Goal: Information Seeking & Learning: Learn about a topic

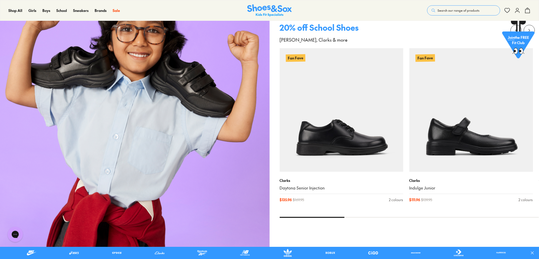
scroll to position [789, 0]
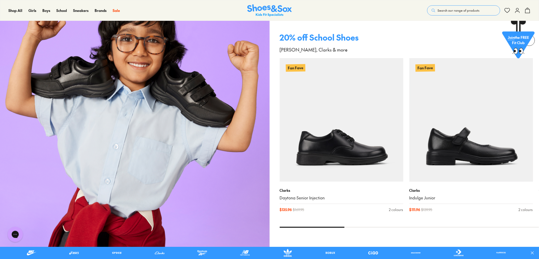
drag, startPoint x: 188, startPoint y: 121, endPoint x: 155, endPoint y: 98, distance: 40.0
drag, startPoint x: 155, startPoint y: 98, endPoint x: 321, endPoint y: 39, distance: 176.1
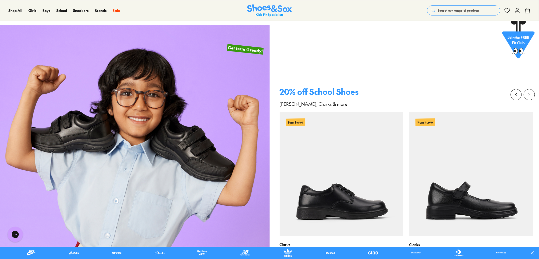
scroll to position [733, 0]
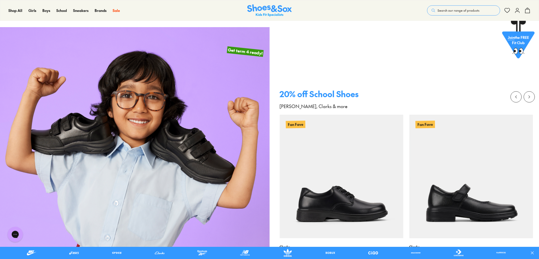
click at [330, 96] on div at bounding box center [409, 102] width 259 height 23
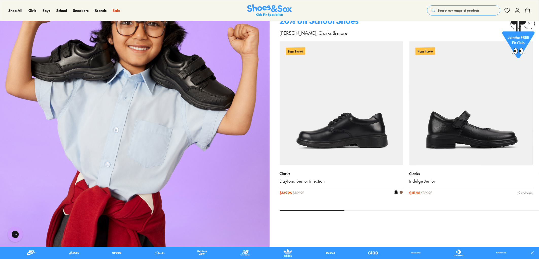
scroll to position [704, 0]
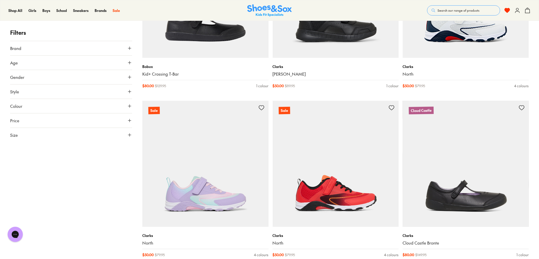
scroll to position [930, 0]
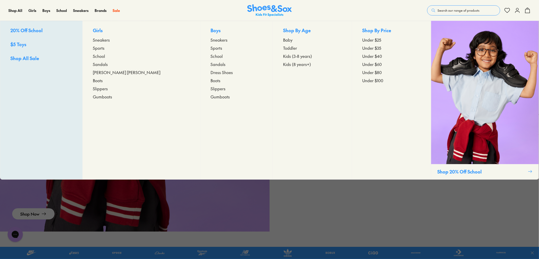
click at [448, 127] on img at bounding box center [485, 92] width 108 height 143
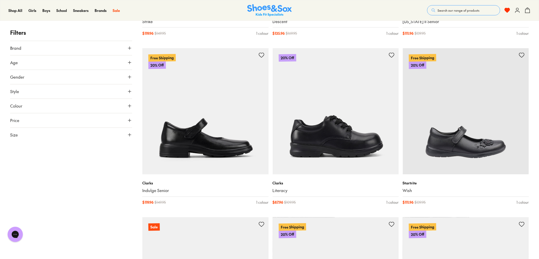
scroll to position [1409, 0]
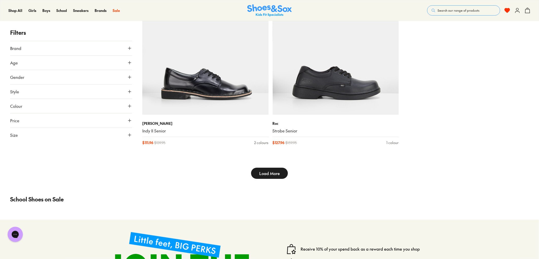
type input "***"
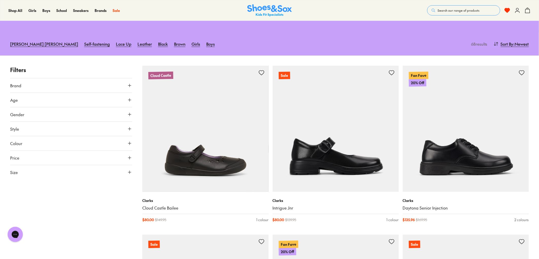
scroll to position [28, 0]
